Goal: Obtain resource: Obtain resource

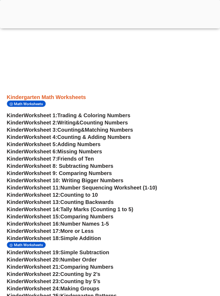
scroll to position [181, 1]
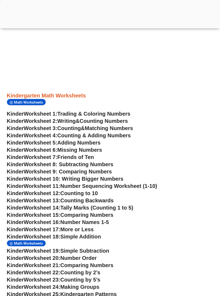
click at [99, 128] on span "Matching Numbers" at bounding box center [109, 128] width 48 height 6
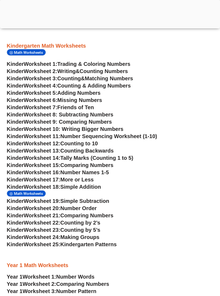
scroll to position [235, 1]
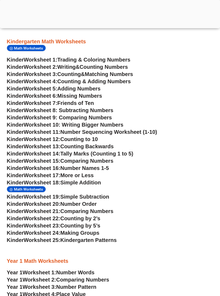
click at [94, 181] on span "Simple Addition" at bounding box center [80, 183] width 40 height 6
click at [59, 181] on span "Worksheet 18:" at bounding box center [42, 183] width 36 height 6
click at [133, 162] on h3 "Kinder Worksheet 15: Comparing Numbers" at bounding box center [109, 161] width 204 height 7
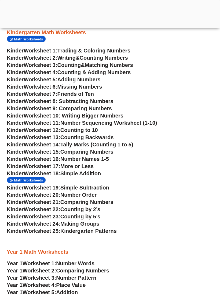
scroll to position [246, 1]
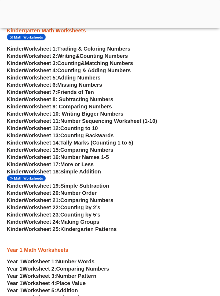
click at [35, 179] on span "Math Worksheets" at bounding box center [29, 179] width 31 height 4
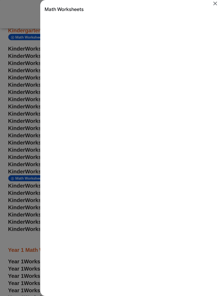
scroll to position [0, 0]
click at [216, 2] on icon "Close" at bounding box center [215, 4] width 4 height 4
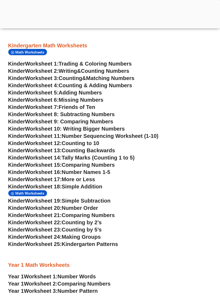
scroll to position [231, 0]
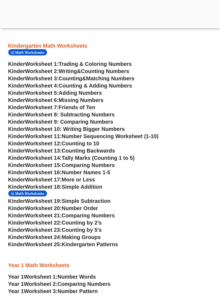
click at [94, 142] on span "Counting to 10" at bounding box center [81, 144] width 38 height 6
click at [83, 92] on span "Adding Numbers" at bounding box center [80, 93] width 43 height 6
click at [105, 64] on span "Trading & Coloring Numbers" at bounding box center [95, 64] width 73 height 6
click at [105, 71] on span "Counting Numbers" at bounding box center [105, 71] width 48 height 6
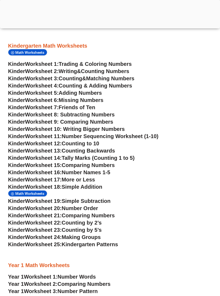
click at [115, 78] on span "Matching Numbers" at bounding box center [110, 79] width 48 height 6
click at [96, 99] on span "Missing Numbers" at bounding box center [81, 100] width 45 height 6
click at [133, 134] on span "Number Sequencing Worksheet (1-10)" at bounding box center [110, 136] width 97 height 6
click at [73, 132] on span "Worksheet 10: Writing Bigger Numbers" at bounding box center [75, 129] width 100 height 6
click at [75, 136] on span "Number Sequencing Worksheet (1-10)" at bounding box center [110, 136] width 97 height 6
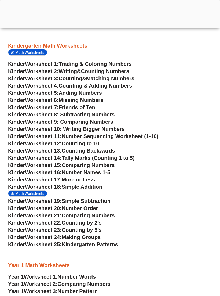
click at [76, 144] on span "Counting to 10" at bounding box center [81, 144] width 38 height 6
click at [99, 143] on span "Counting to 10" at bounding box center [81, 144] width 38 height 6
click at [40, 143] on span "Worksheet 12:" at bounding box center [43, 144] width 36 height 6
click at [19, 149] on span "Kinder" at bounding box center [16, 151] width 17 height 6
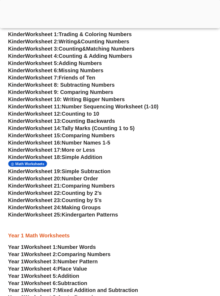
scroll to position [259, 0]
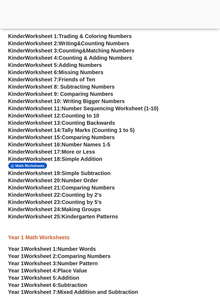
click at [93, 159] on span "Simple Addition" at bounding box center [82, 159] width 40 height 6
click at [85, 158] on span "Simple Addition" at bounding box center [82, 159] width 40 height 6
click at [61, 159] on span "Worksheet 18:" at bounding box center [43, 159] width 36 height 6
click at [70, 158] on span "Simple Addition" at bounding box center [82, 159] width 40 height 6
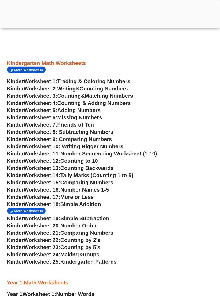
scroll to position [216, 1]
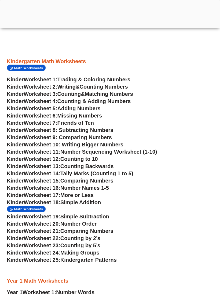
click at [96, 201] on span "Simple Addition" at bounding box center [80, 203] width 40 height 6
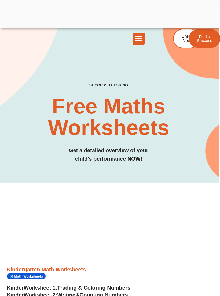
scroll to position [0, 1]
